Goal: Information Seeking & Learning: Learn about a topic

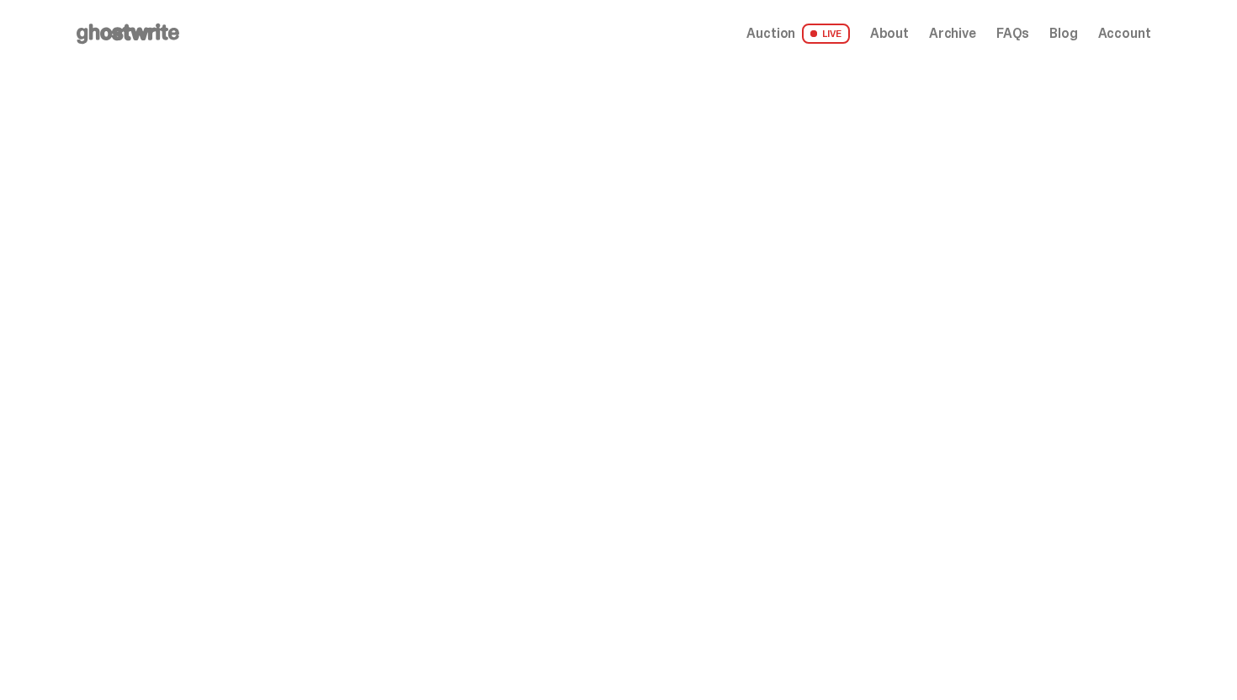
click at [784, 33] on span "Auction" at bounding box center [770, 33] width 49 height 13
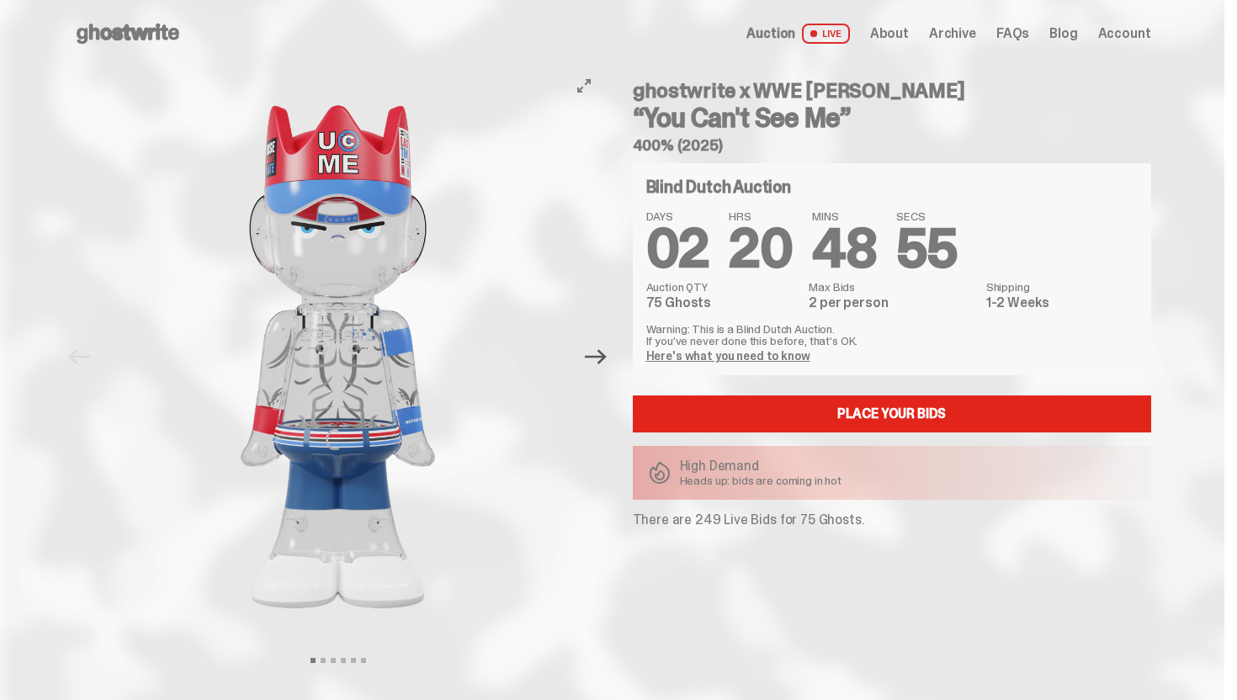
click at [596, 360] on icon "Next" at bounding box center [596, 357] width 22 height 22
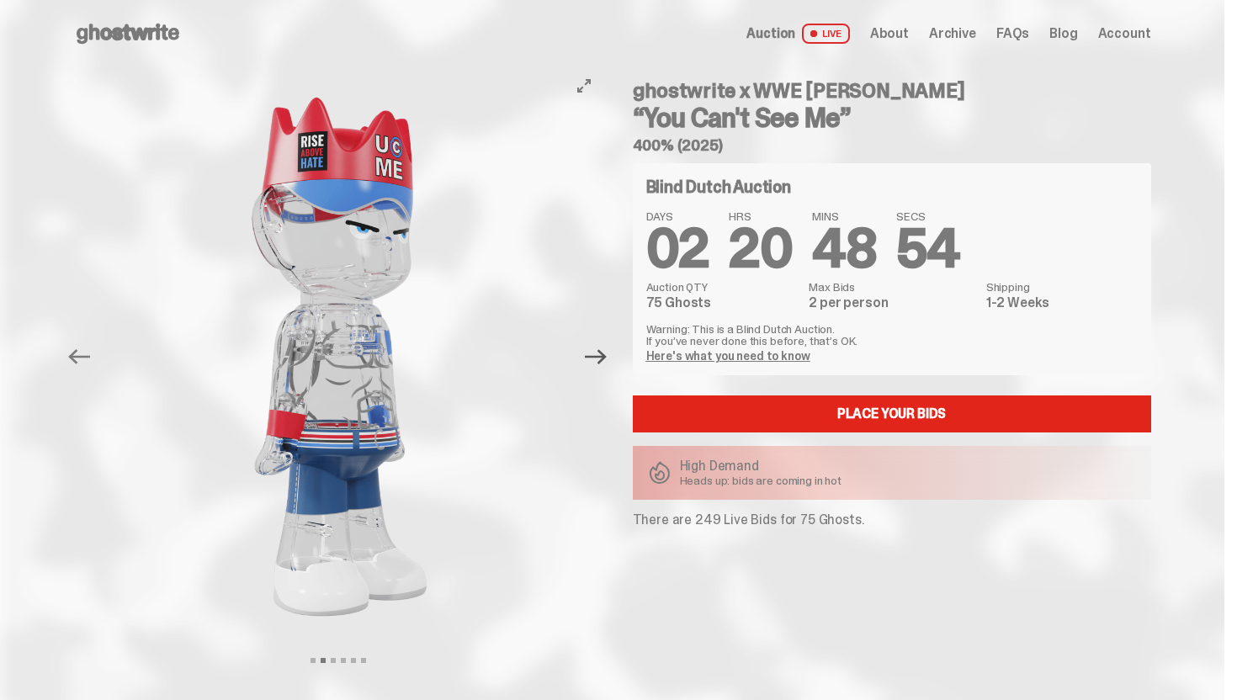
click at [596, 360] on icon "Next" at bounding box center [596, 357] width 22 height 22
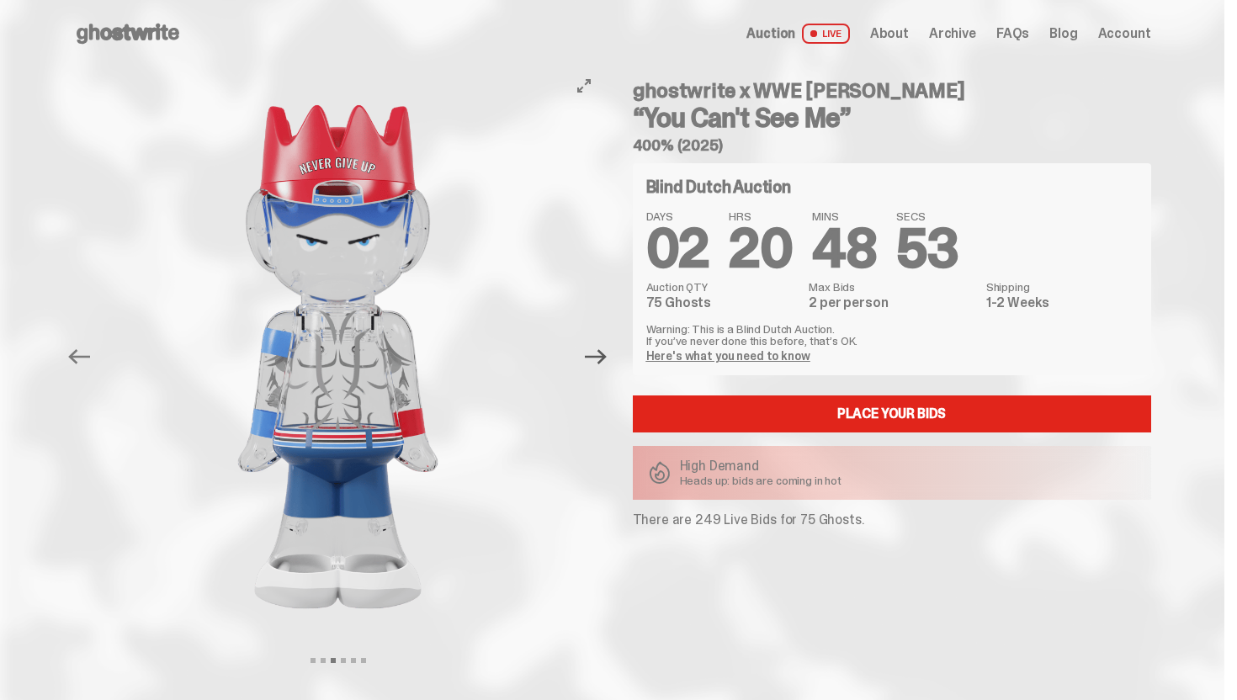
click at [601, 365] on icon "Next" at bounding box center [596, 357] width 22 height 22
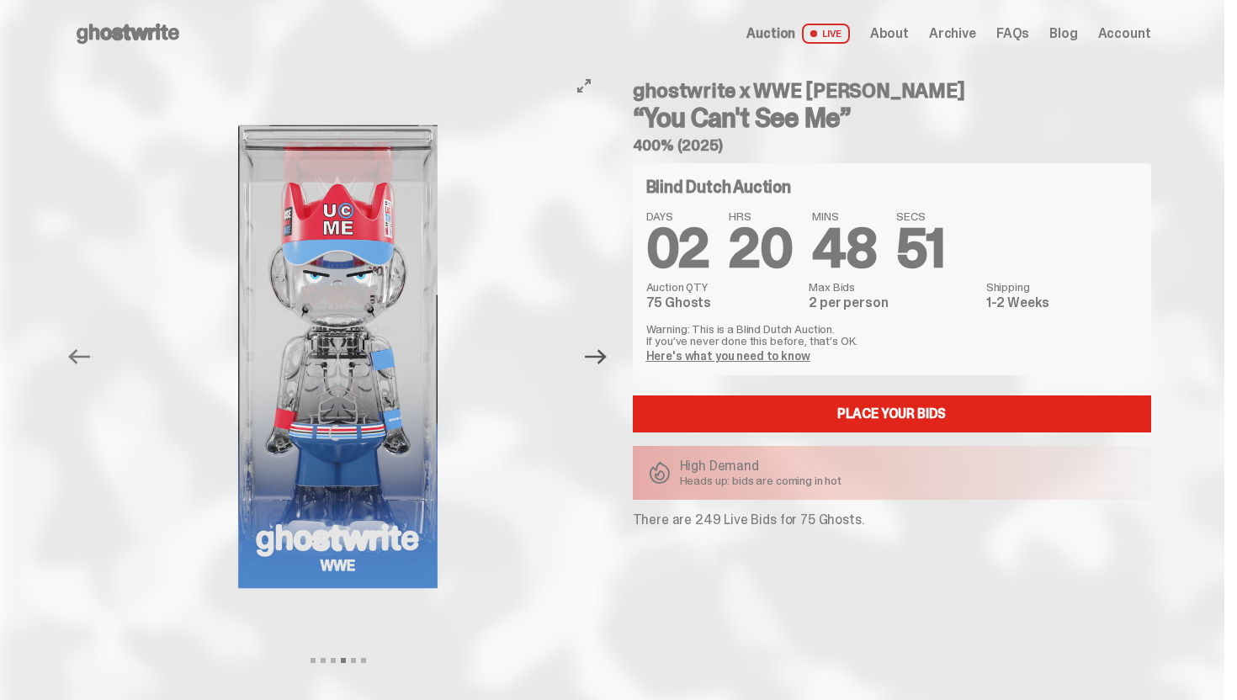
click at [601, 362] on icon "Next" at bounding box center [596, 357] width 22 height 22
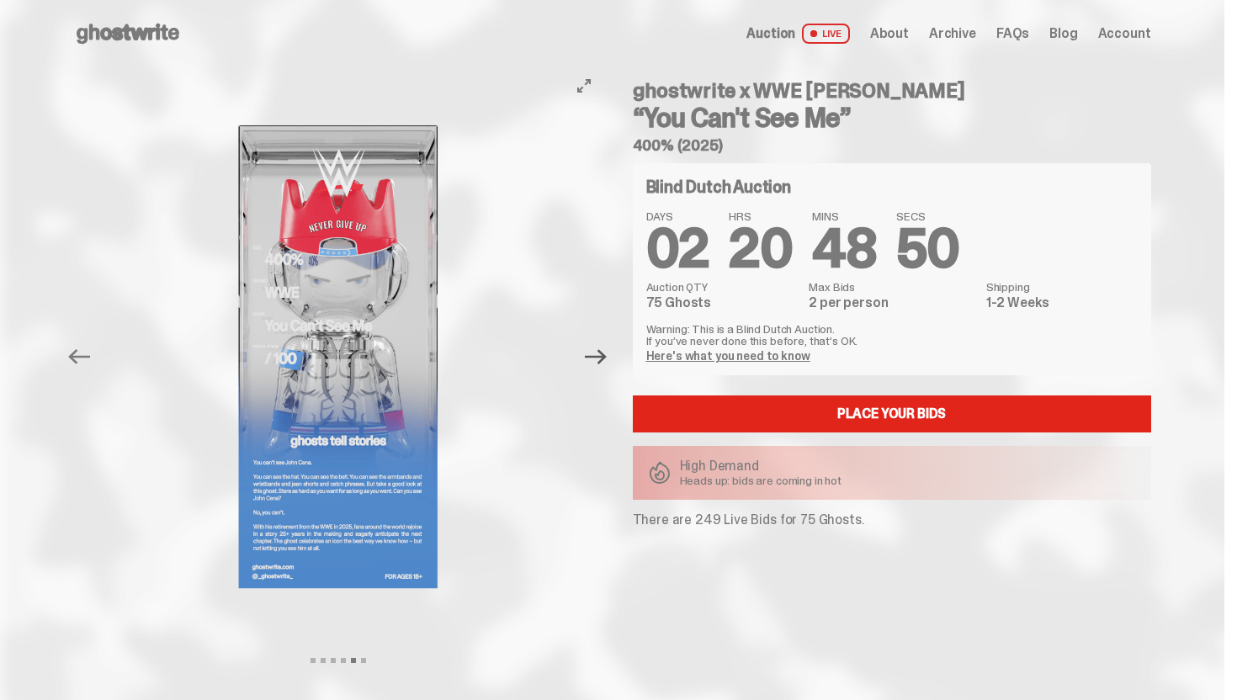
click at [602, 360] on icon "Next" at bounding box center [596, 357] width 22 height 22
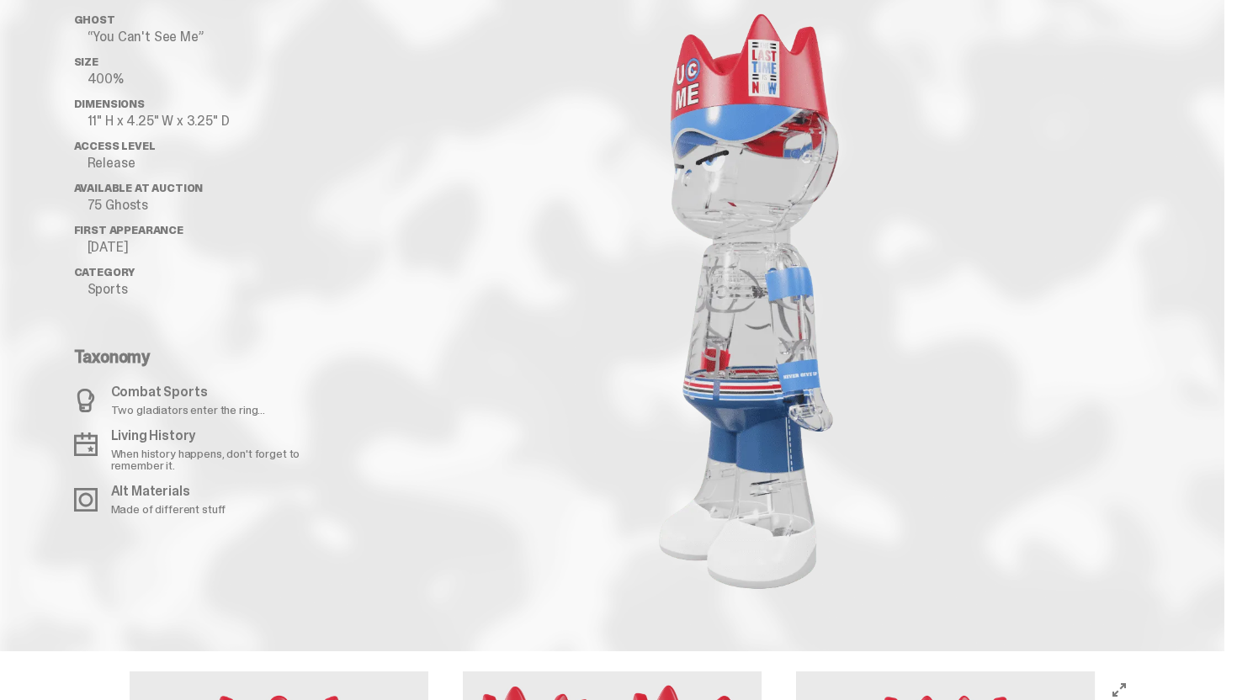
scroll to position [1759, 0]
drag, startPoint x: 761, startPoint y: 271, endPoint x: 826, endPoint y: 271, distance: 65.6
click at [826, 271] on image "lottie-animation-container" at bounding box center [746, 298] width 353 height 629
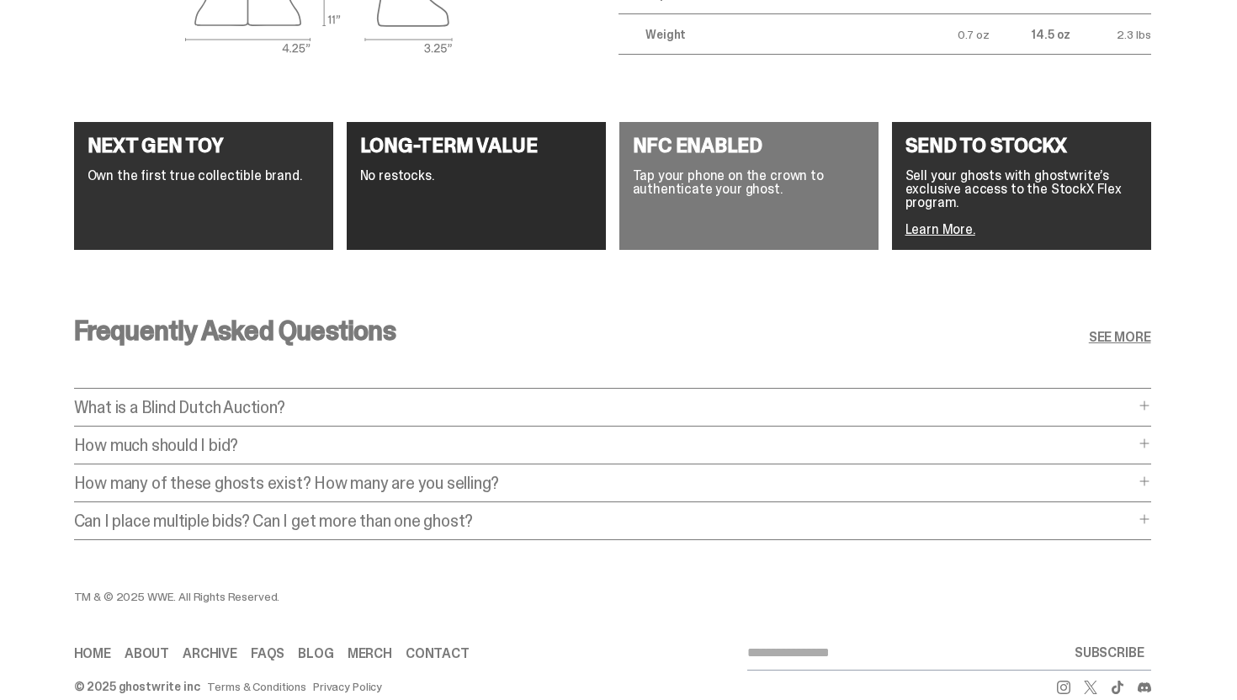
scroll to position [3148, 0]
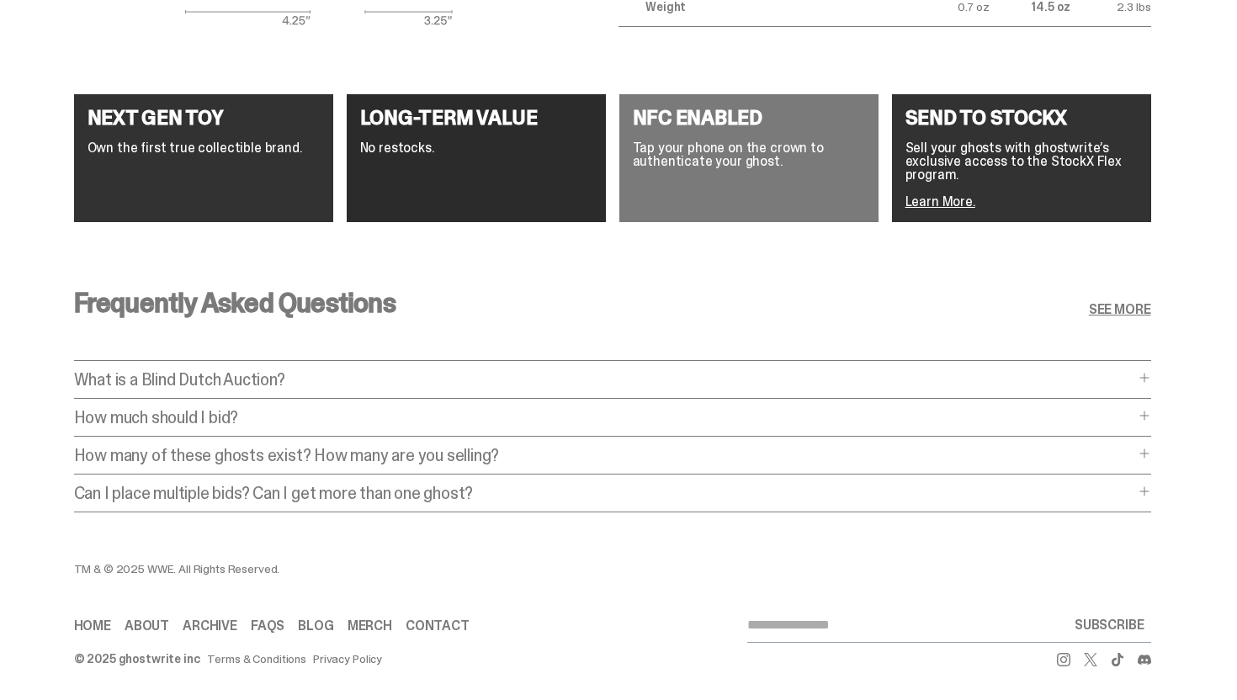
click at [280, 351] on div "Frequently Asked Questions SEE MORE What is a Blind Dutch Auction? What is a Bl…" at bounding box center [612, 406] width 1077 height 314
click at [279, 375] on p "What is a Blind Dutch Auction?" at bounding box center [604, 379] width 1060 height 17
